Goal: Information Seeking & Learning: Understand process/instructions

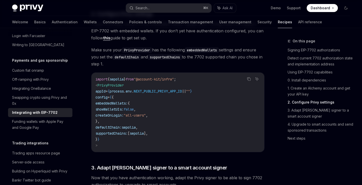
scroll to position [633, 0]
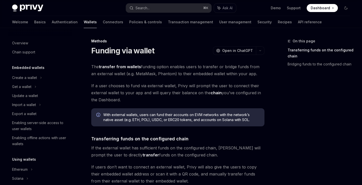
scroll to position [176, 0]
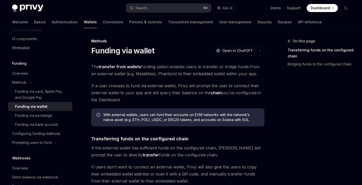
click at [189, 104] on div "The transfer from wallets funding option enables users to transfer or bridge fu…" at bounding box center [177, 179] width 173 height 232
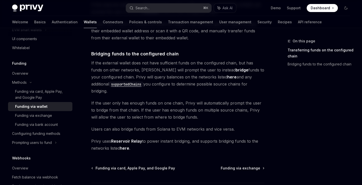
scroll to position [148, 0]
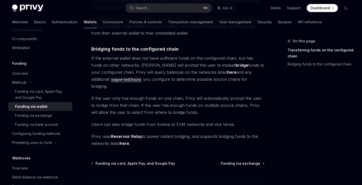
click at [165, 133] on span "Privy uses Reservoir Relay to power instant bridging, and supports bridging fun…" at bounding box center [177, 140] width 173 height 14
click at [186, 133] on span "Privy uses Reservoir Relay to power instant bridging, and supports bridging fun…" at bounding box center [177, 140] width 173 height 14
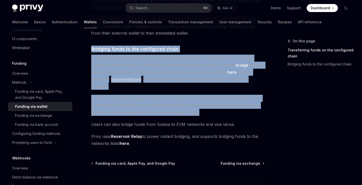
drag, startPoint x: 92, startPoint y: 48, endPoint x: 169, endPoint y: 111, distance: 99.4
click at [169, 111] on div "The transfer from wallets funding option enables users to transfer or bridge fu…" at bounding box center [177, 31] width 173 height 232
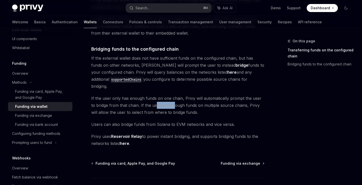
drag, startPoint x: 151, startPoint y: 99, endPoint x: 170, endPoint y: 99, distance: 19.6
click at [170, 99] on span "If the user only has enough funds on one chain, Privy will automatically prompt…" at bounding box center [177, 105] width 173 height 21
drag, startPoint x: 148, startPoint y: 79, endPoint x: 155, endPoint y: 79, distance: 7.0
click at [152, 79] on span "If the external wallet does not have sufficient funds on the configured chain, …" at bounding box center [177, 72] width 173 height 35
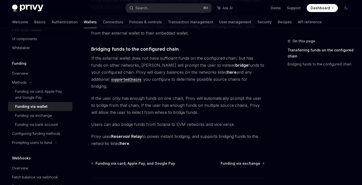
click at [155, 79] on span "If the external wallet does not have sufficient funds on the configured chain, …" at bounding box center [177, 72] width 173 height 35
drag, startPoint x: 151, startPoint y: 79, endPoint x: 163, endPoint y: 79, distance: 12.1
click at [162, 79] on span "If the external wallet does not have sufficient funds on the configured chain, …" at bounding box center [177, 72] width 173 height 35
click at [163, 79] on span "If the external wallet does not have sufficient funds on the configured chain, …" at bounding box center [177, 72] width 173 height 35
drag, startPoint x: 146, startPoint y: 78, endPoint x: 169, endPoint y: 80, distance: 23.1
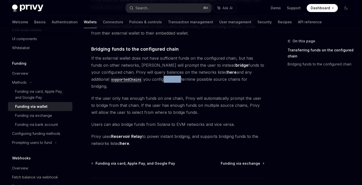
click at [168, 80] on span "If the external wallet does not have sufficient funds on the configured chain, …" at bounding box center [177, 72] width 173 height 35
click at [169, 80] on span "If the external wallet does not have sufficient funds on the configured chain, …" at bounding box center [177, 72] width 173 height 35
drag, startPoint x: 179, startPoint y: 78, endPoint x: 186, endPoint y: 78, distance: 7.0
click at [186, 78] on span "If the external wallet does not have sufficient funds on the configured chain, …" at bounding box center [177, 72] width 173 height 35
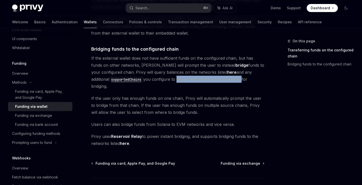
drag, startPoint x: 159, startPoint y: 78, endPoint x: 222, endPoint y: 81, distance: 62.8
click at [222, 81] on span "If the external wallet does not have sufficient funds on the configured chain, …" at bounding box center [177, 72] width 173 height 35
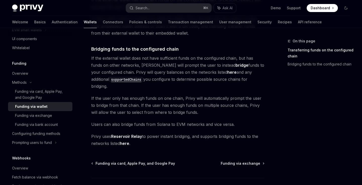
click at [224, 80] on span "If the external wallet does not have sufficient funds on the configured chain, …" at bounding box center [177, 72] width 173 height 35
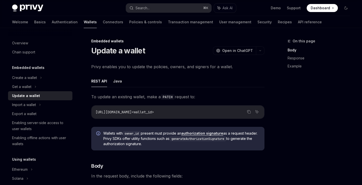
click at [313, 10] on span "Dashboard" at bounding box center [319, 8] width 19 height 5
